Goal: Transaction & Acquisition: Purchase product/service

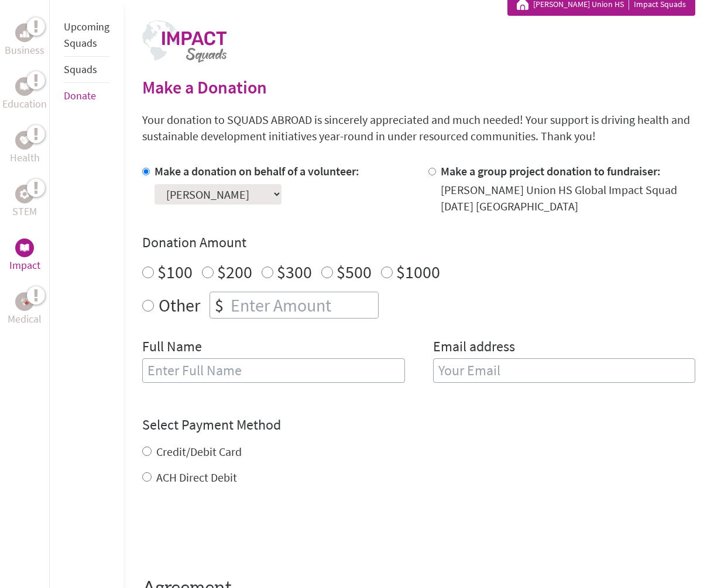
scroll to position [409, 0]
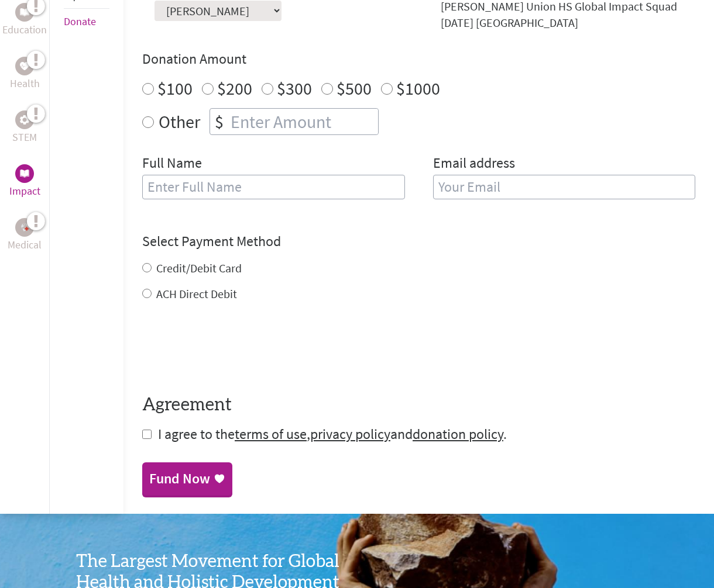
click at [267, 88] on input "$300" at bounding box center [267, 89] width 12 height 12
radio input "true"
click at [159, 192] on input "text" at bounding box center [273, 187] width 263 height 25
click at [232, 187] on input "text" at bounding box center [273, 187] width 263 height 25
type input "[PERSON_NAME]"
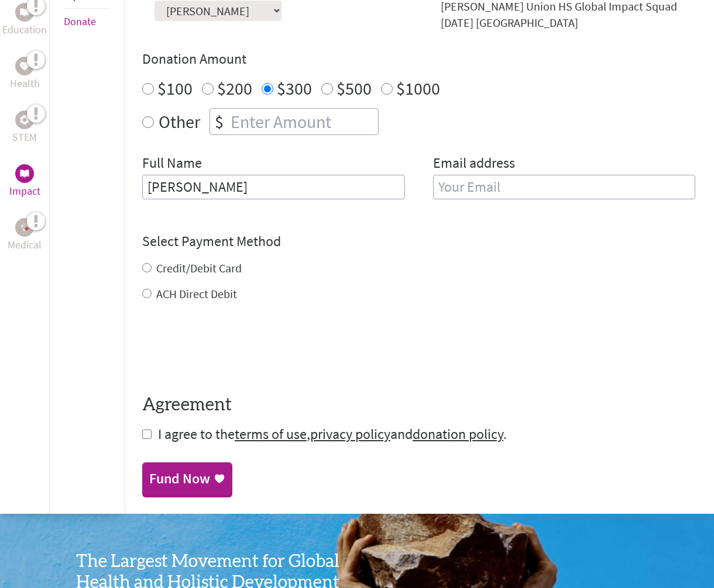
type input "[PERSON_NAME][EMAIL_ADDRESS][PERSON_NAME][DOMAIN_NAME]"
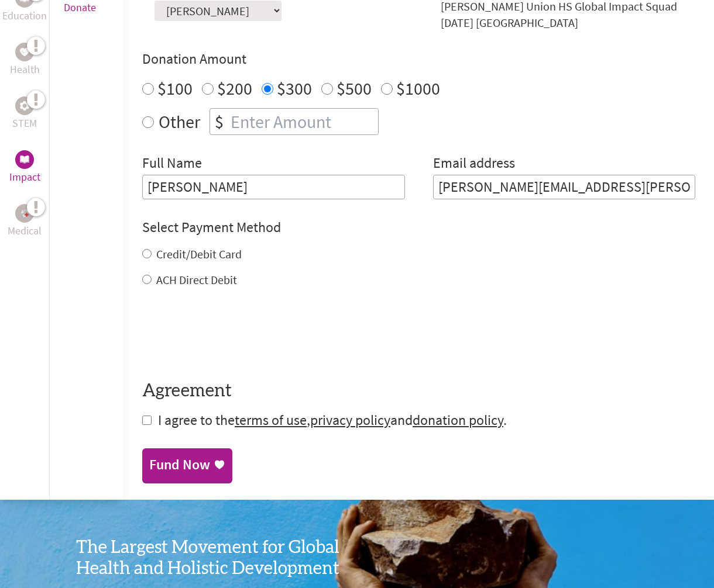
click at [147, 278] on input "ACH Direct Debit" at bounding box center [146, 279] width 9 height 9
radio input "true"
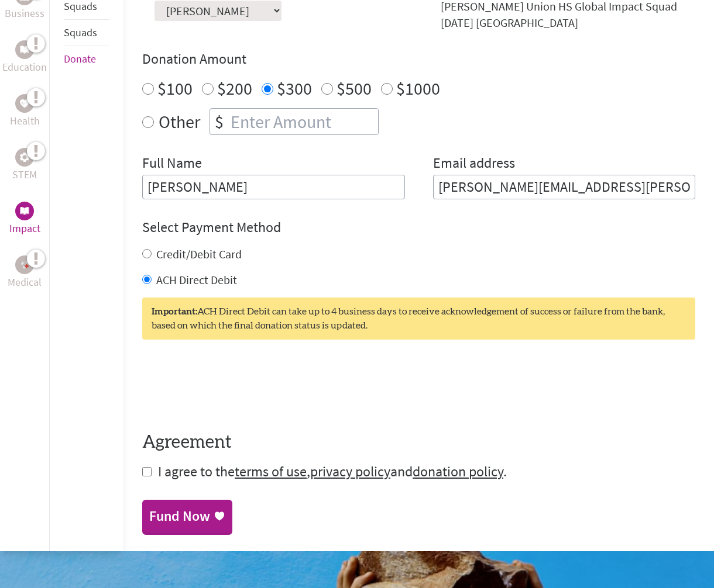
click at [147, 476] on input "checkbox" at bounding box center [146, 471] width 9 height 9
checkbox input "true"
click at [185, 520] on div "Fund Now" at bounding box center [179, 517] width 61 height 19
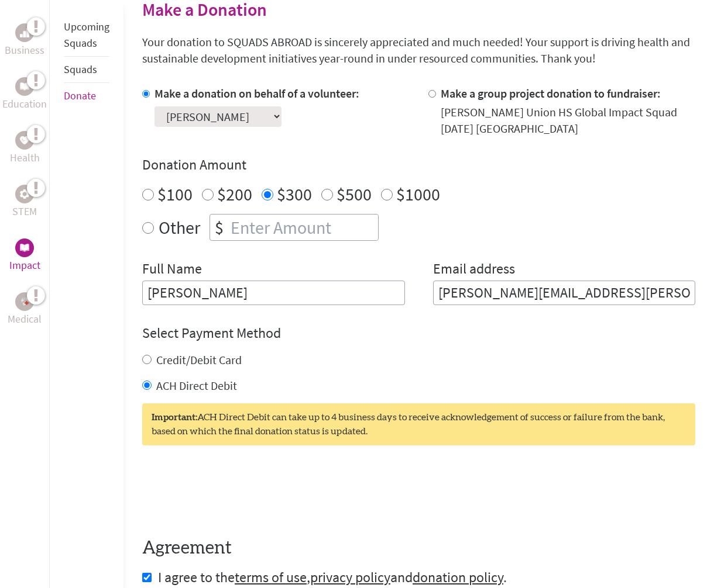
scroll to position [351, 0]
